Goal: Navigation & Orientation: Find specific page/section

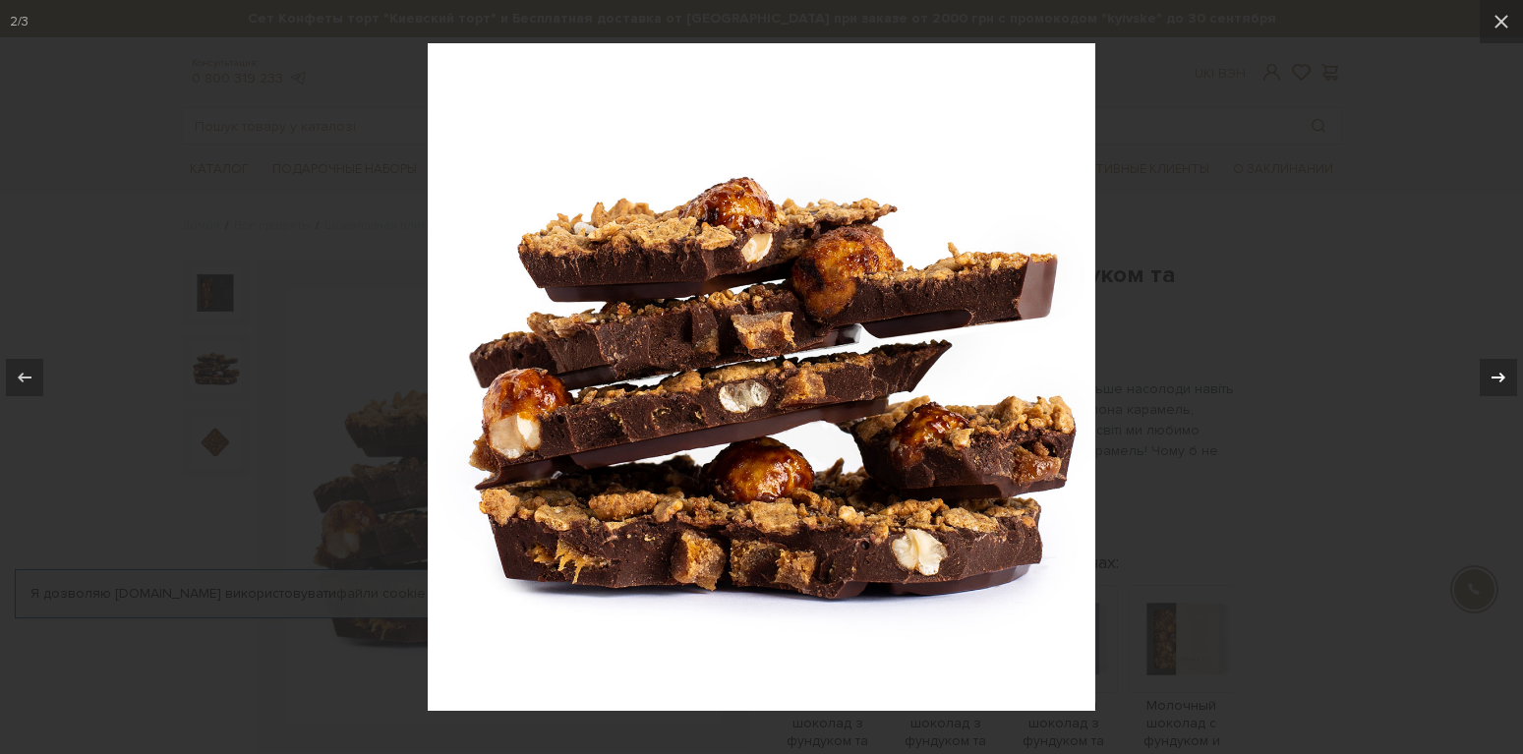
click at [1504, 385] on icon at bounding box center [1498, 378] width 24 height 24
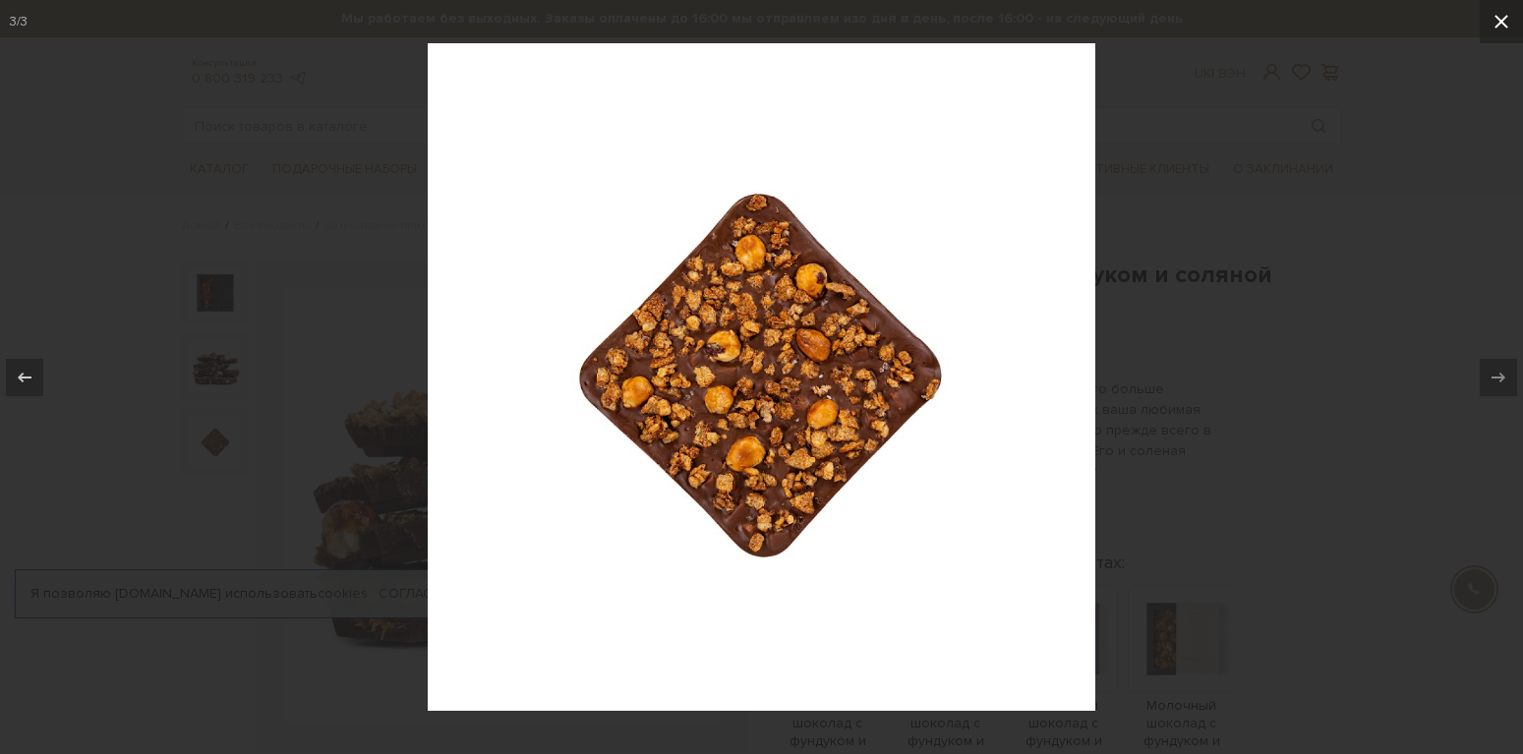
click at [1500, 25] on icon at bounding box center [1501, 22] width 24 height 24
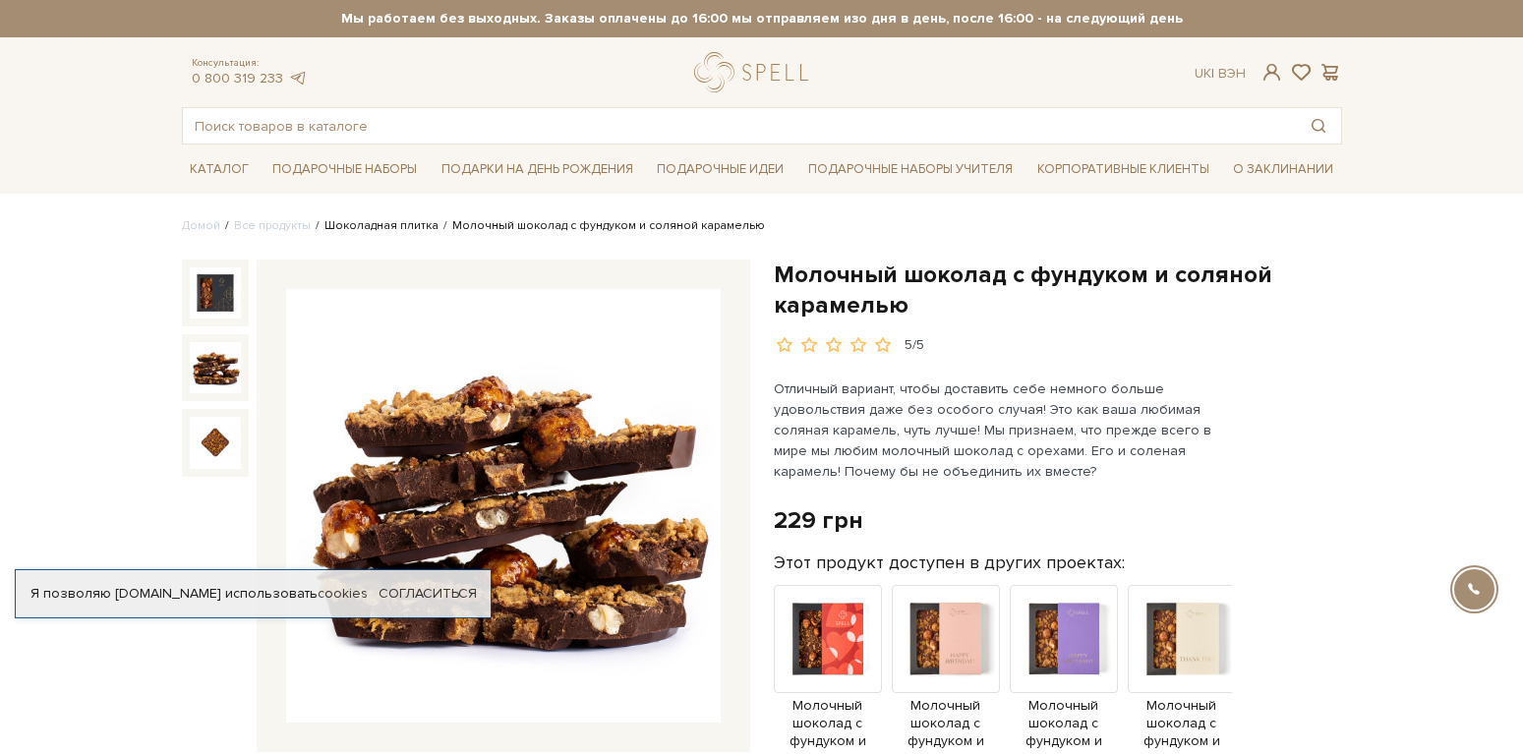
click at [413, 226] on link "Шоколадная плитка" at bounding box center [381, 225] width 114 height 15
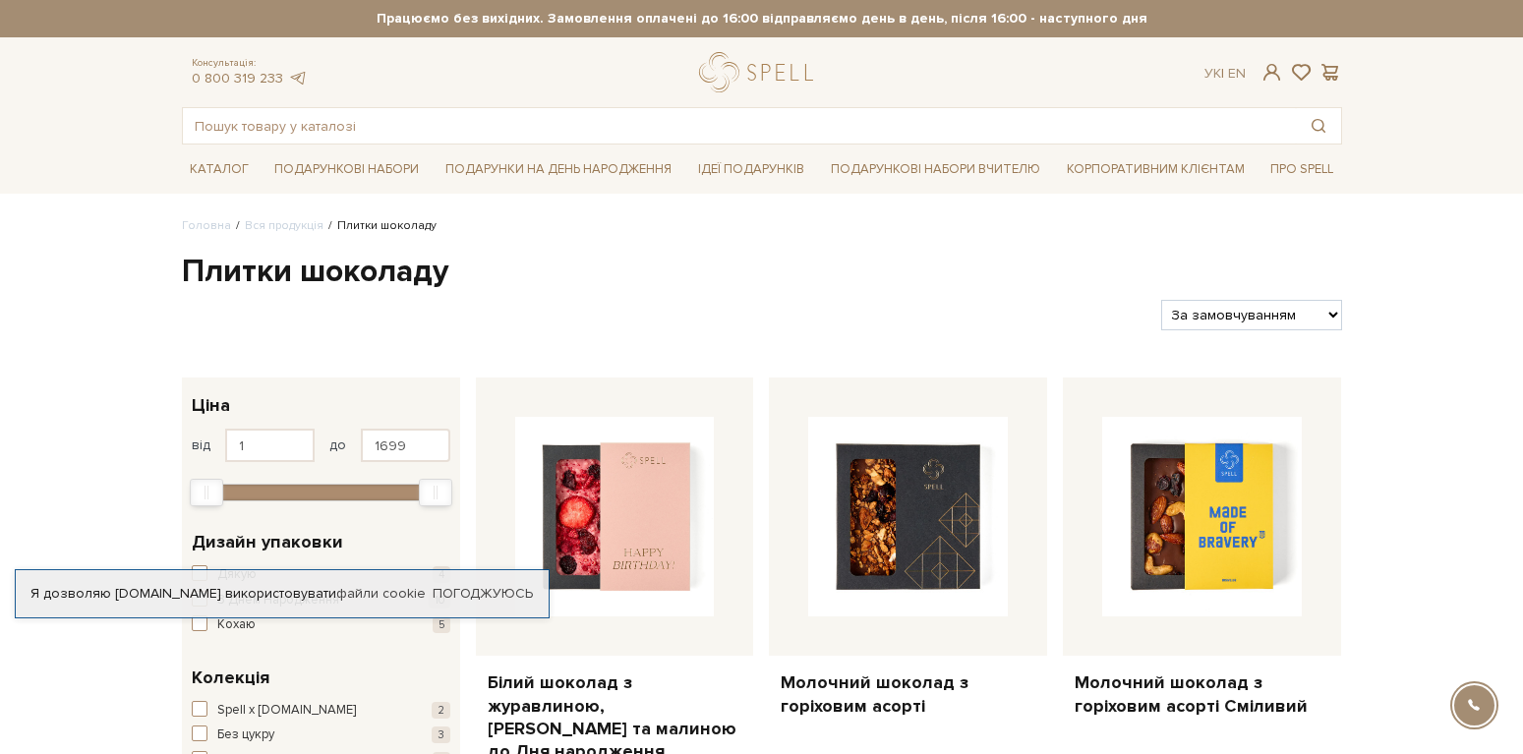
click at [287, 232] on link "Вся продукція" at bounding box center [284, 225] width 79 height 15
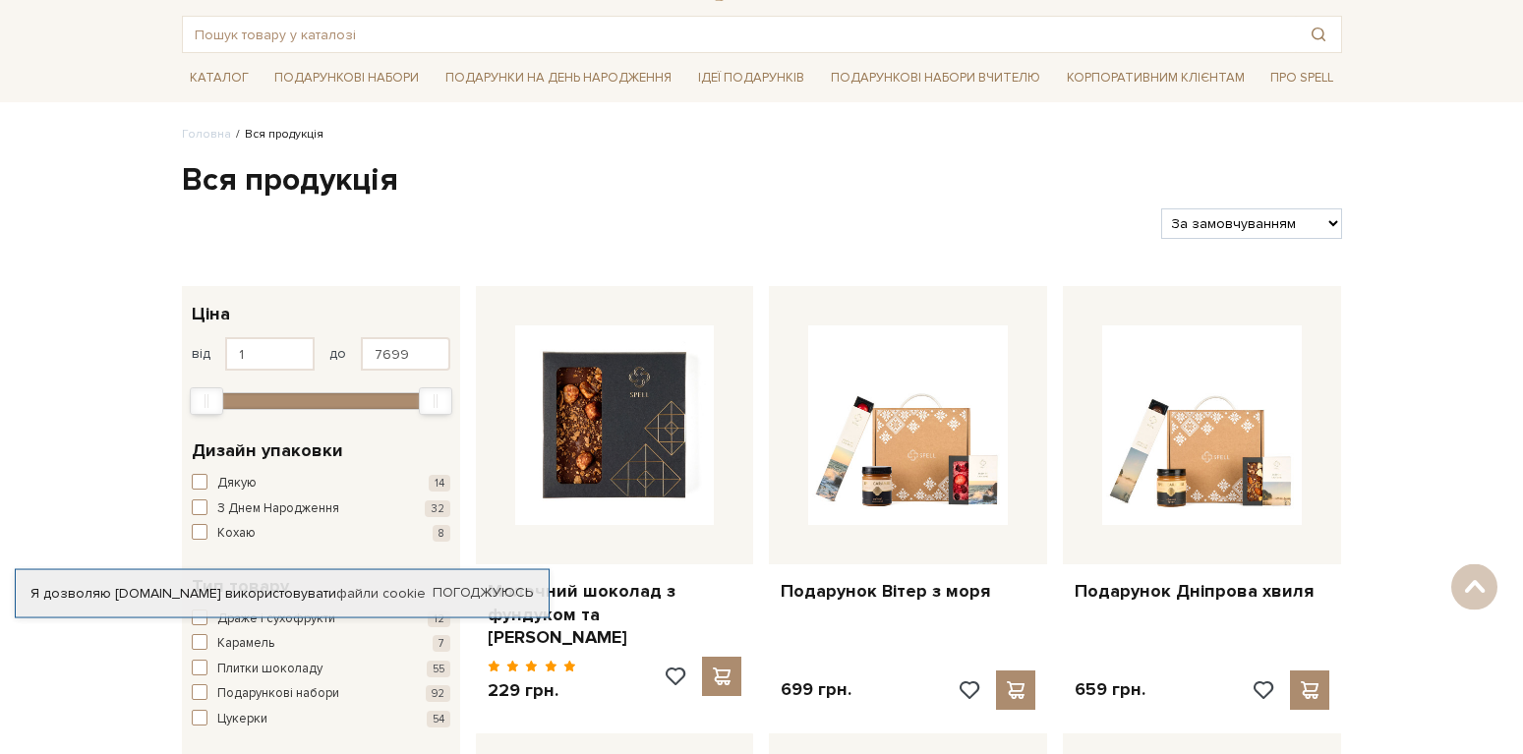
scroll to position [87, 0]
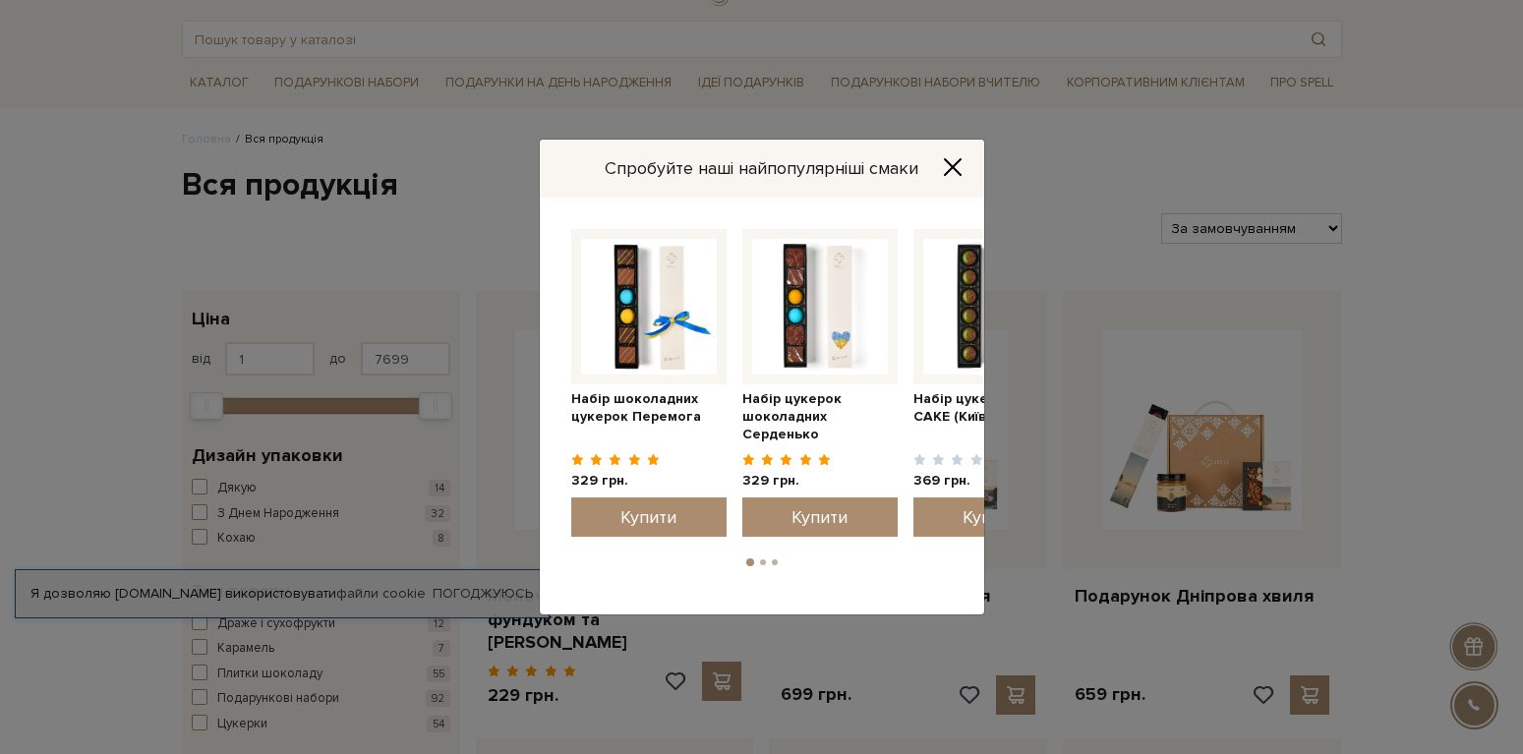
click at [959, 166] on icon "Close" at bounding box center [953, 167] width 20 height 20
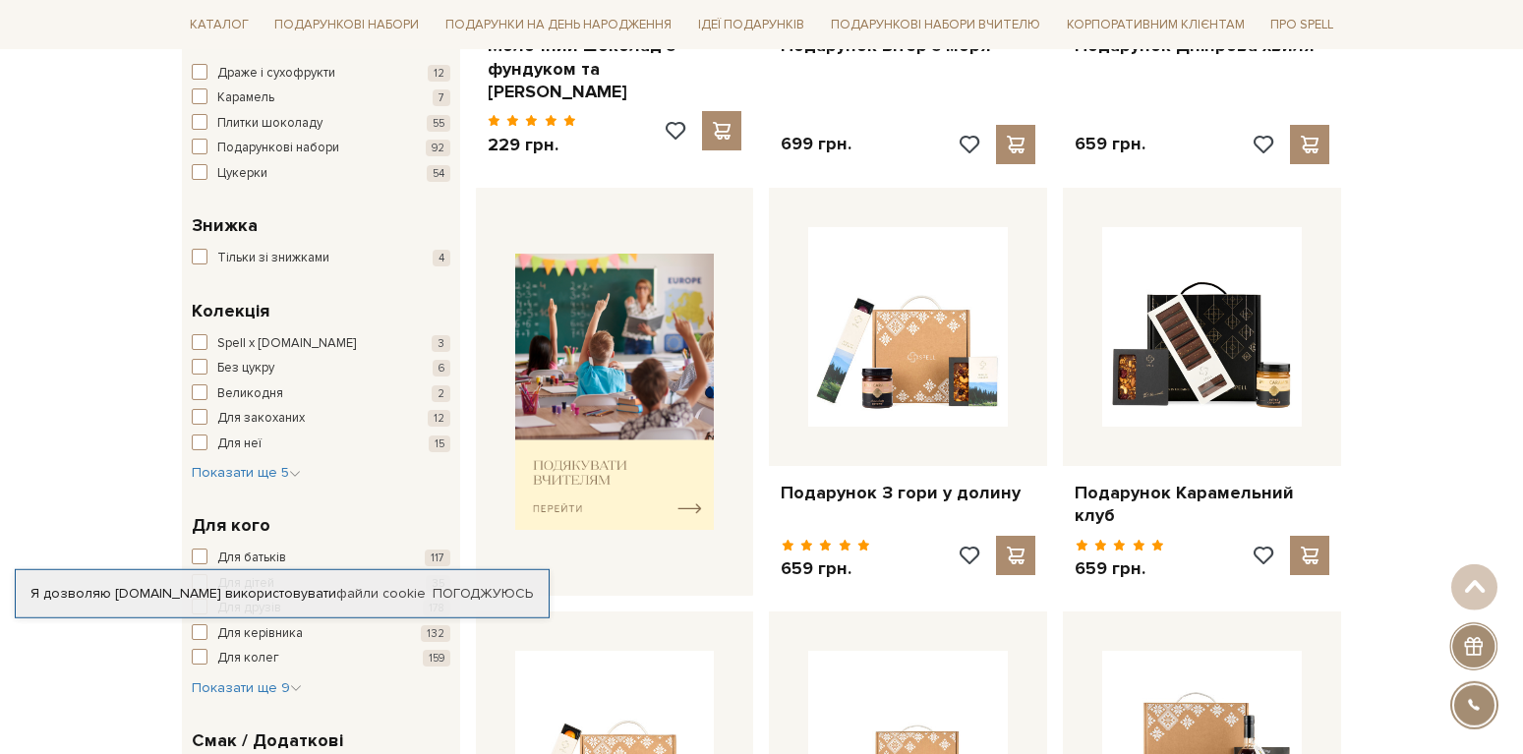
scroll to position [391, 0]
